Goal: Information Seeking & Learning: Learn about a topic

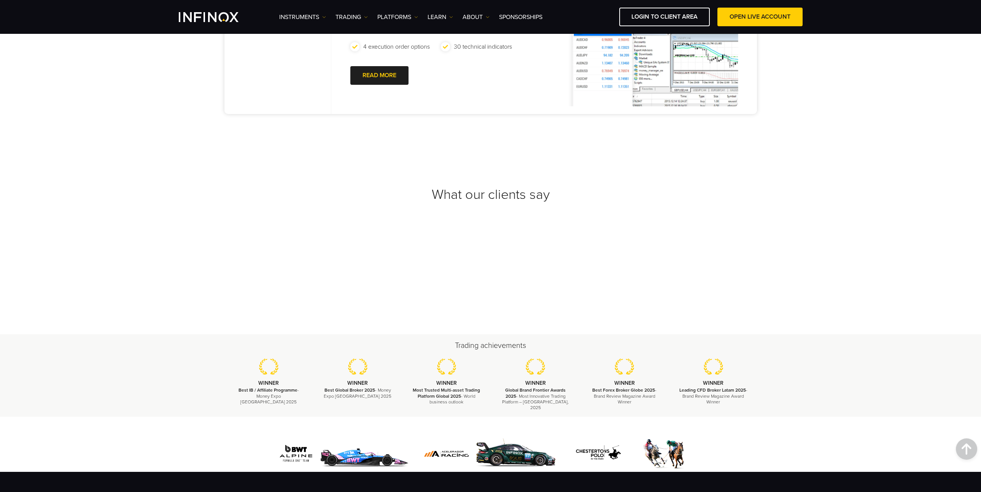
scroll to position [831, 0]
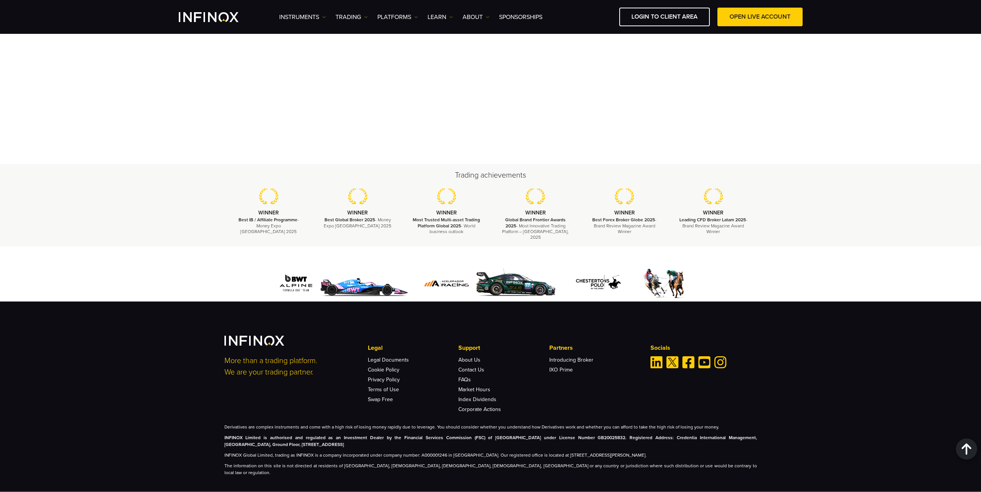
click at [261, 435] on strong "INFINOX Limited is authorised and regulated as an Investment Dealer by the Fina…" at bounding box center [490, 441] width 533 height 12
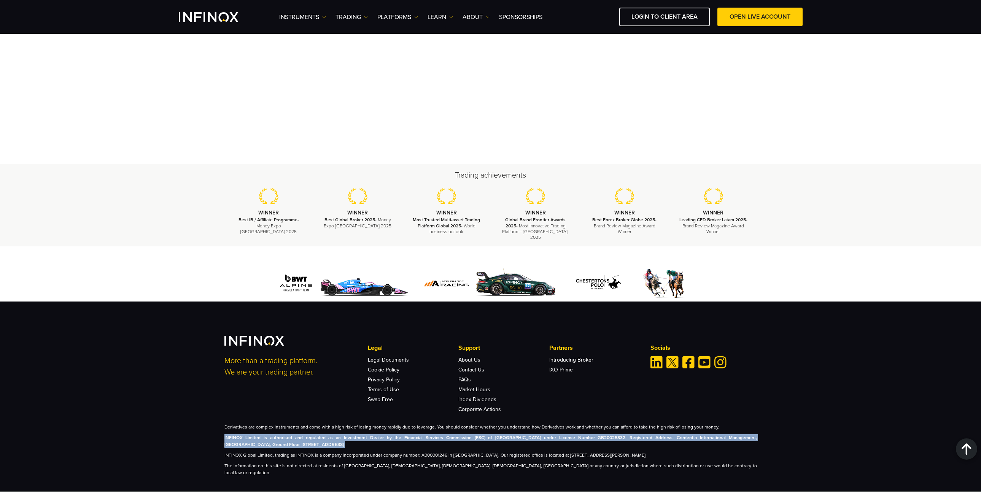
click at [261, 435] on strong "INFINOX Limited is authorised and regulated as an Investment Dealer by the Fina…" at bounding box center [490, 441] width 533 height 12
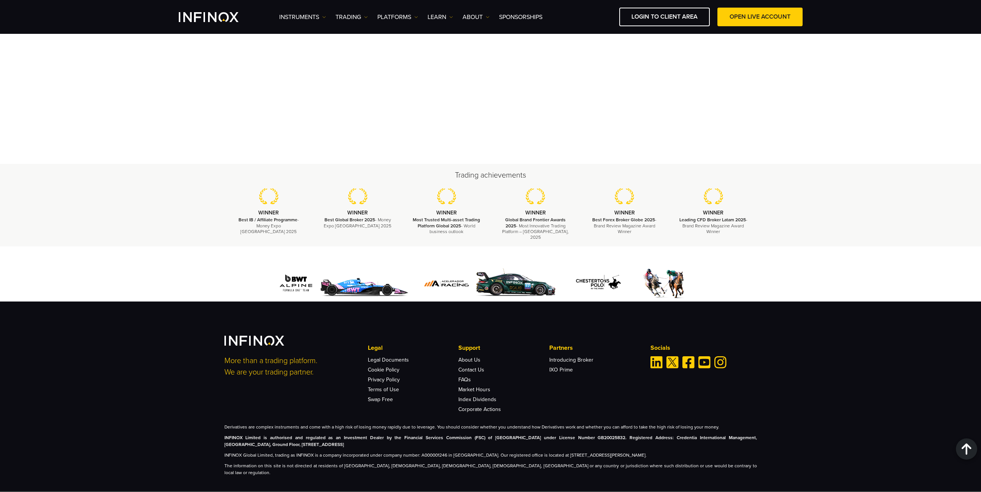
click at [277, 452] on p "INFINOX Global Limited, trading as INFINOX is a company incorporated under comp…" at bounding box center [490, 455] width 533 height 7
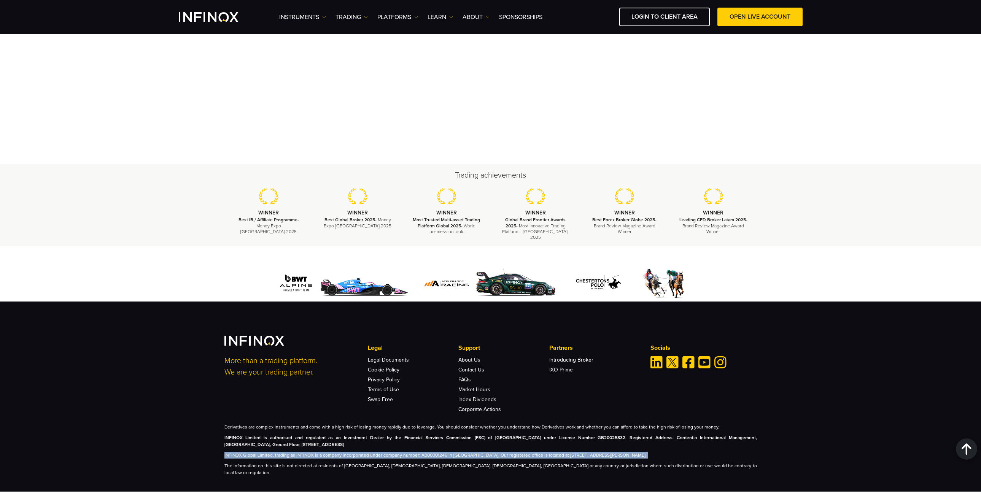
click at [277, 452] on p "INFINOX Global Limited, trading as INFINOX is a company incorporated under comp…" at bounding box center [490, 455] width 533 height 7
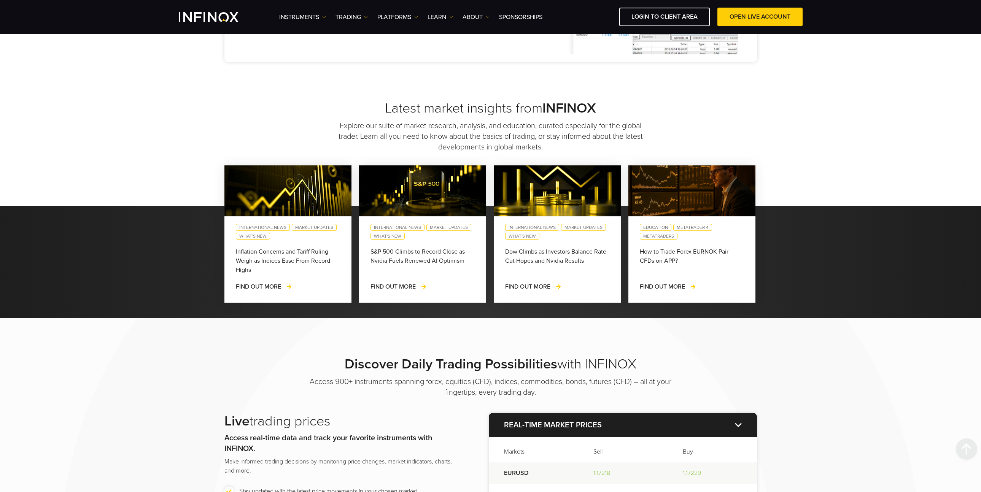
scroll to position [800, 0]
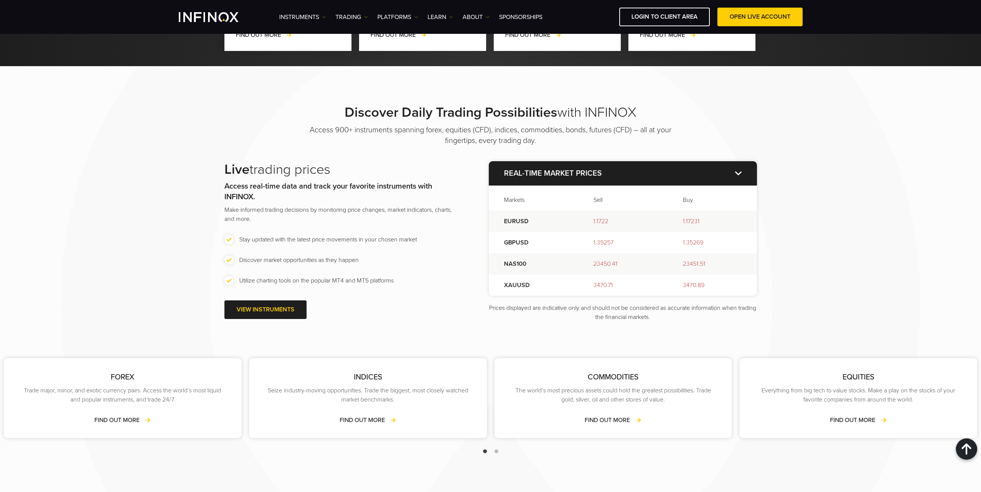
click at [738, 173] on img at bounding box center [738, 173] width 7 height 4
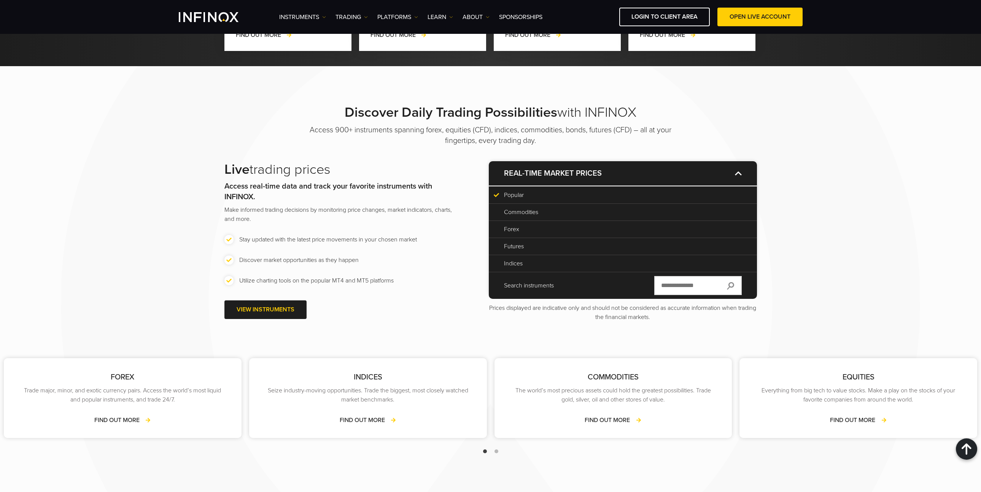
click at [704, 286] on input "text" at bounding box center [697, 285] width 87 height 19
type input "*"
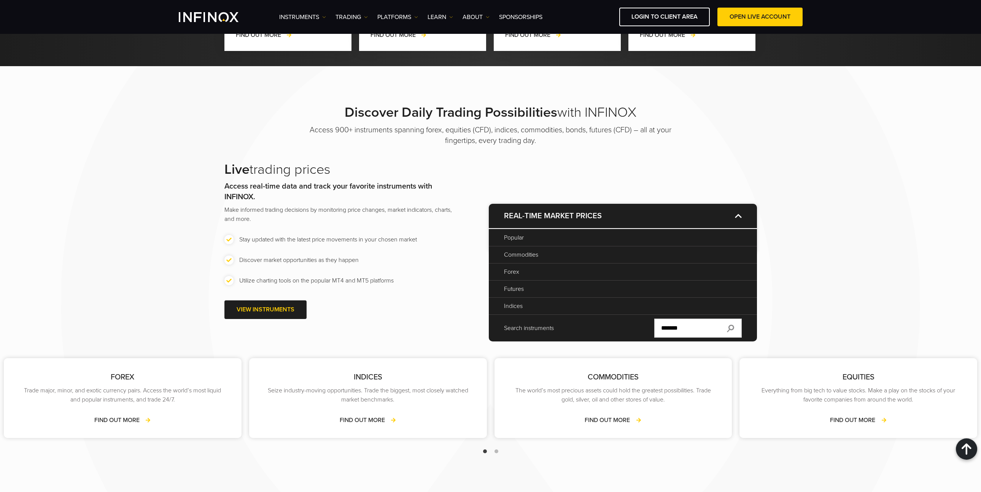
click at [730, 332] on img at bounding box center [730, 329] width 7 height 8
click at [730, 331] on img at bounding box center [730, 329] width 7 height 8
click at [682, 334] on input "*******" at bounding box center [697, 328] width 87 height 19
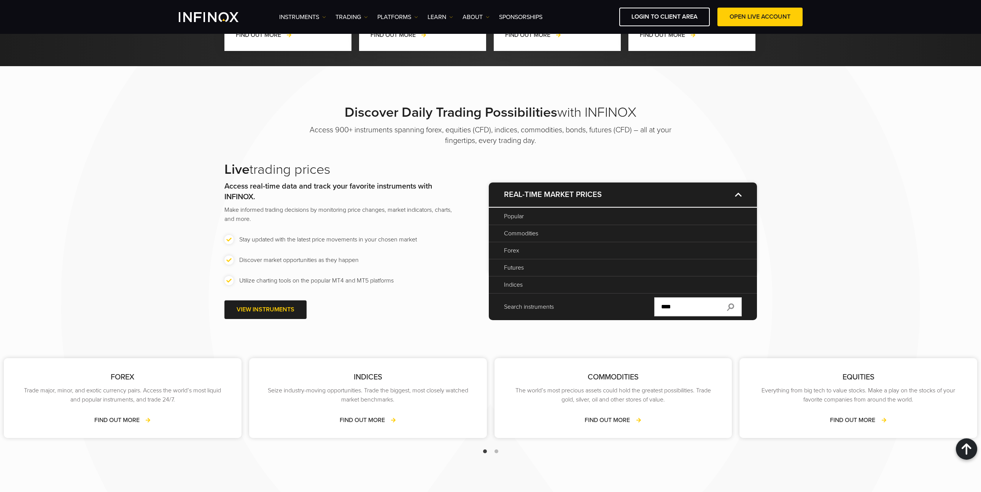
type input "****"
click at [735, 307] on input "****" at bounding box center [697, 306] width 87 height 19
click at [732, 307] on img at bounding box center [730, 308] width 7 height 8
click at [575, 234] on p "Commodities" at bounding box center [623, 233] width 238 height 9
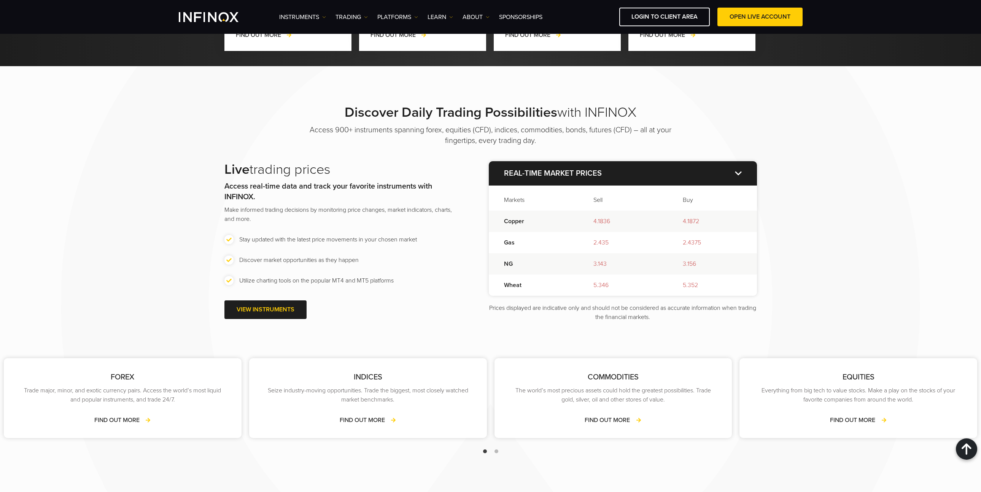
click at [601, 181] on p "Real-time market prices" at bounding box center [623, 173] width 268 height 24
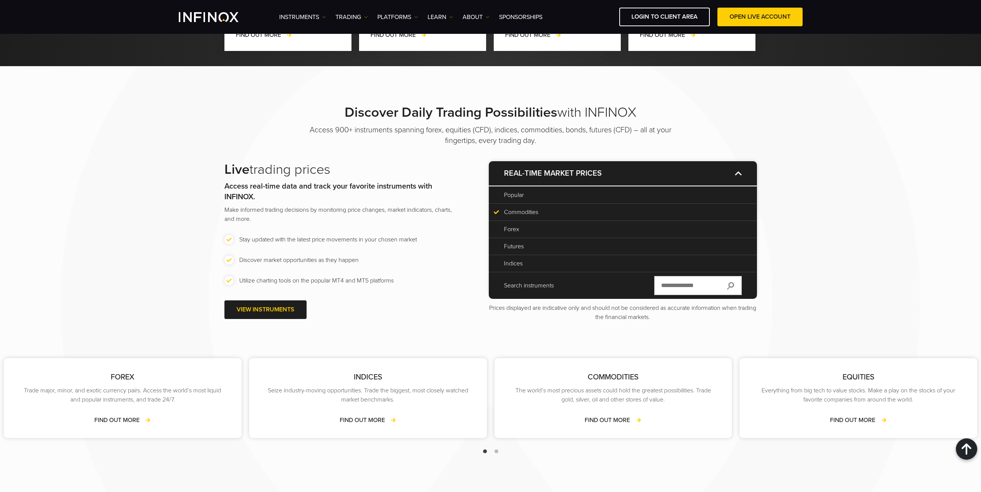
click at [563, 195] on p "Popular" at bounding box center [623, 195] width 238 height 9
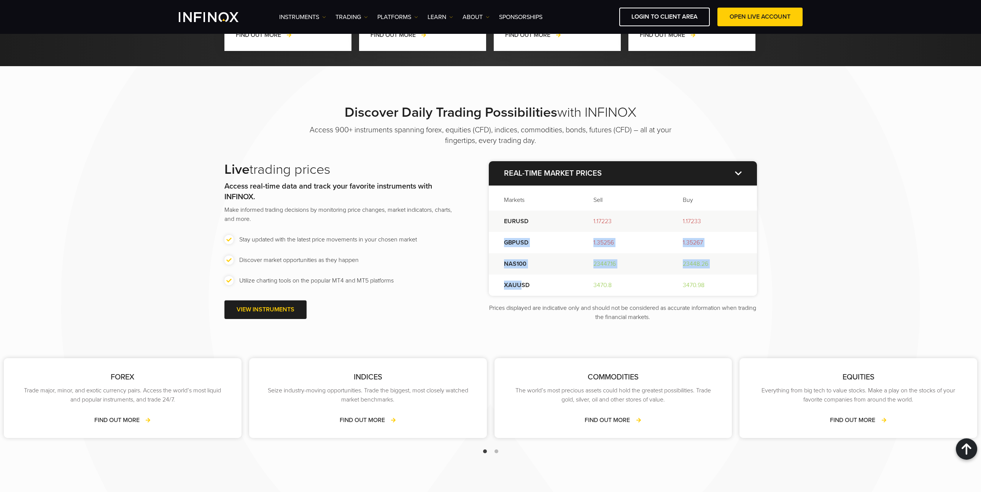
drag, startPoint x: 512, startPoint y: 255, endPoint x: 520, endPoint y: 289, distance: 34.9
click at [520, 287] on tbody "EURUSD 1.17223 1.17233 GBPUSD 1.35256 1.35267 NAS100 23447.16 23448.26 XAUUSD 3…" at bounding box center [623, 253] width 268 height 85
click at [538, 169] on strong "Real-time market prices" at bounding box center [553, 173] width 98 height 9
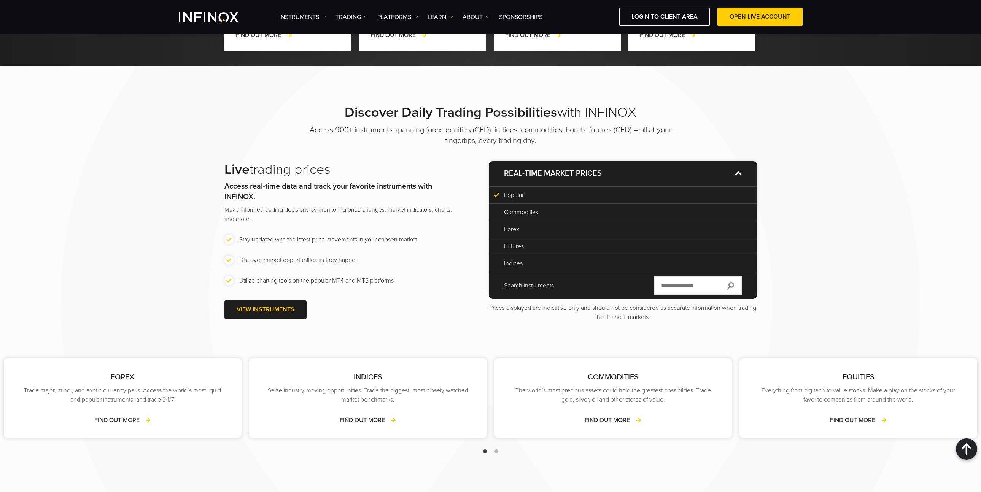
click at [526, 239] on div "Futures" at bounding box center [623, 246] width 268 height 17
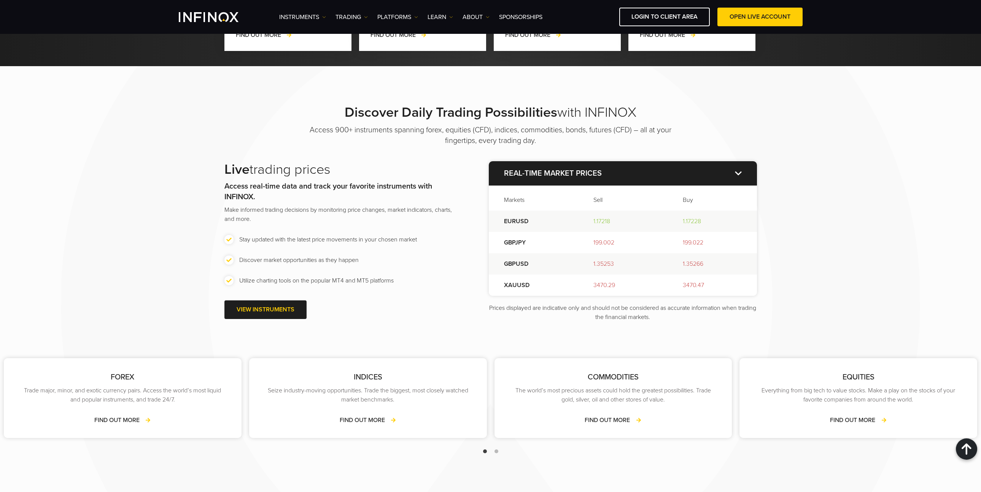
click at [549, 177] on strong "Real-time market prices" at bounding box center [553, 173] width 98 height 9
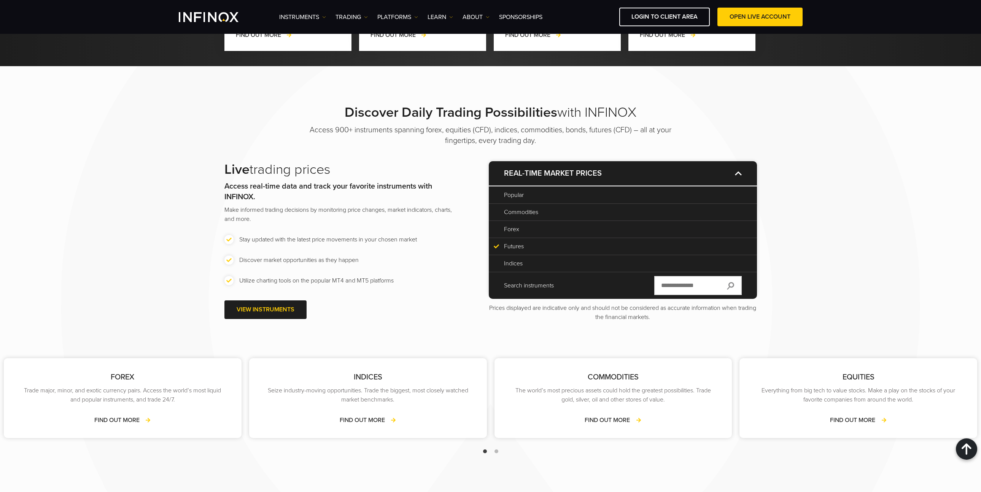
click at [528, 234] on div "Forex" at bounding box center [623, 229] width 268 height 17
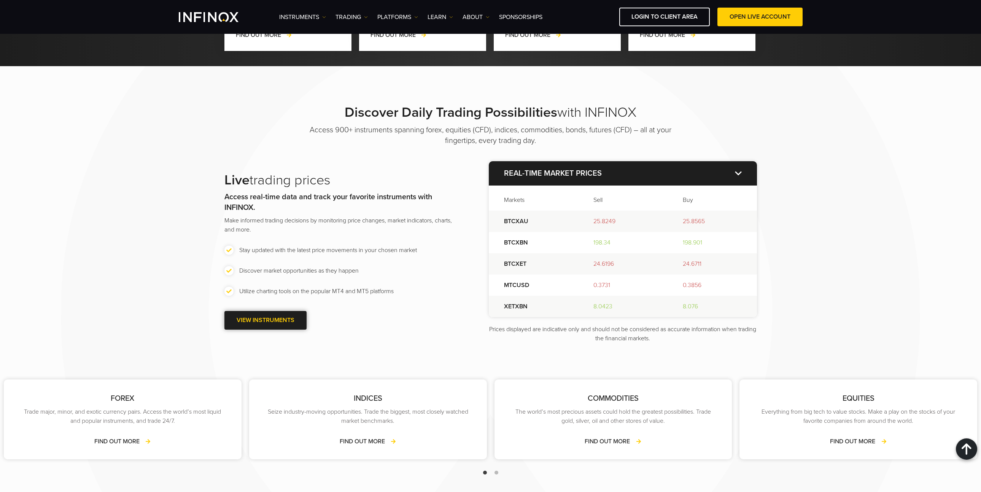
click at [266, 320] on span at bounding box center [266, 320] width 0 height 0
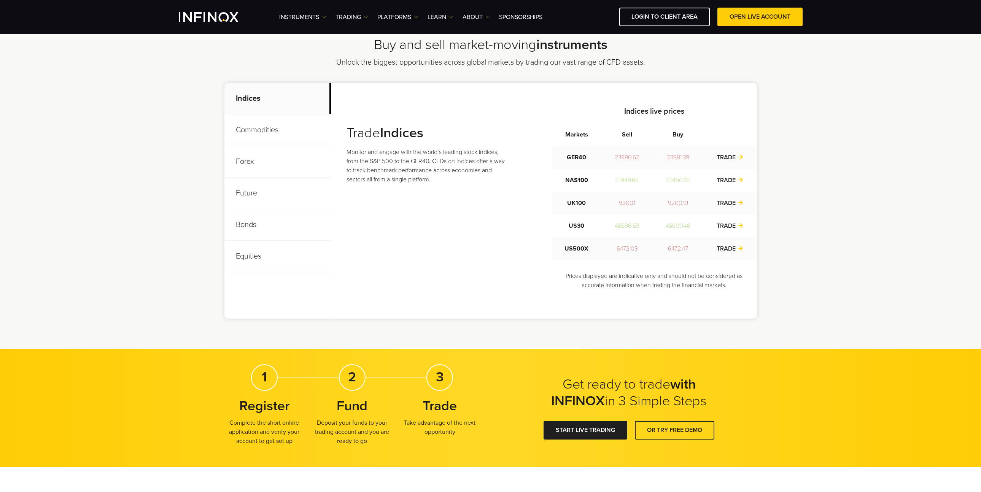
click at [290, 158] on p "Forex" at bounding box center [277, 162] width 107 height 32
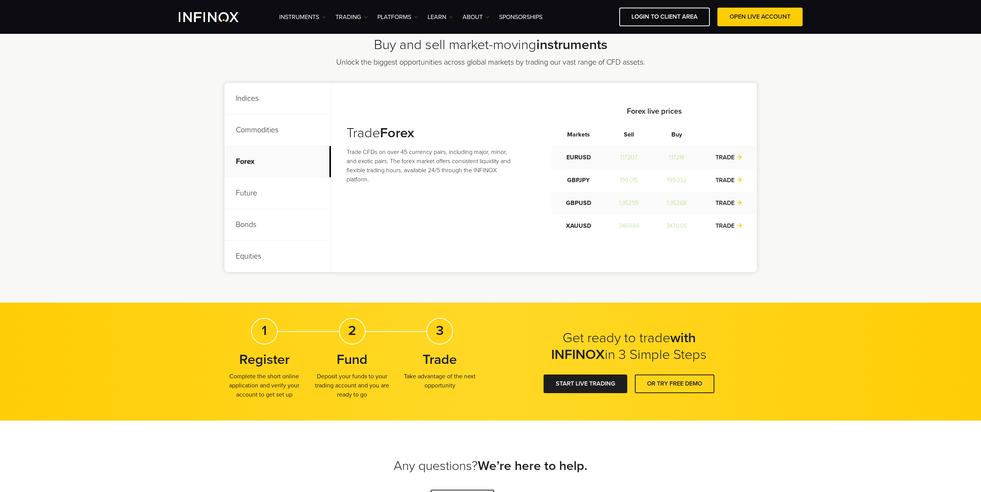
click at [285, 136] on p "Commodities" at bounding box center [277, 130] width 107 height 32
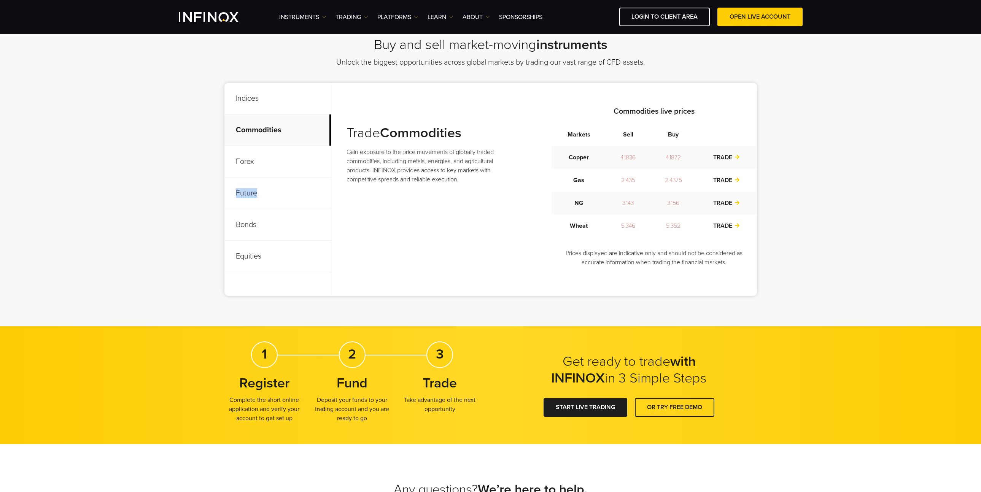
click at [279, 188] on p "Future" at bounding box center [277, 194] width 107 height 32
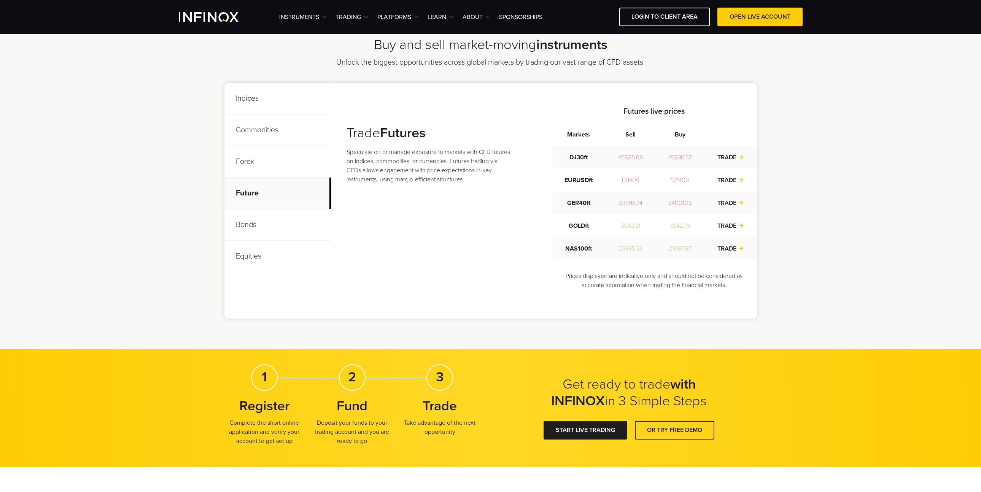
click at [280, 239] on p "Bonds" at bounding box center [277, 225] width 107 height 32
click at [280, 265] on p "Equities" at bounding box center [277, 257] width 107 height 32
click at [396, 289] on div "Trade Equities Monitor stock movements and price fluctuations in global compani…" at bounding box center [552, 201] width 410 height 190
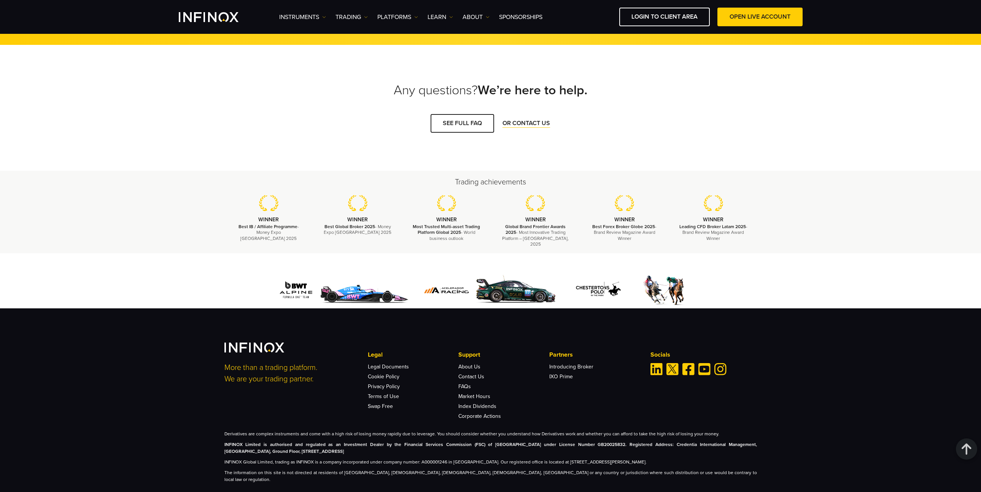
scroll to position [676, 0]
